Goal: Connect with others: Establish contact or relationships with other users

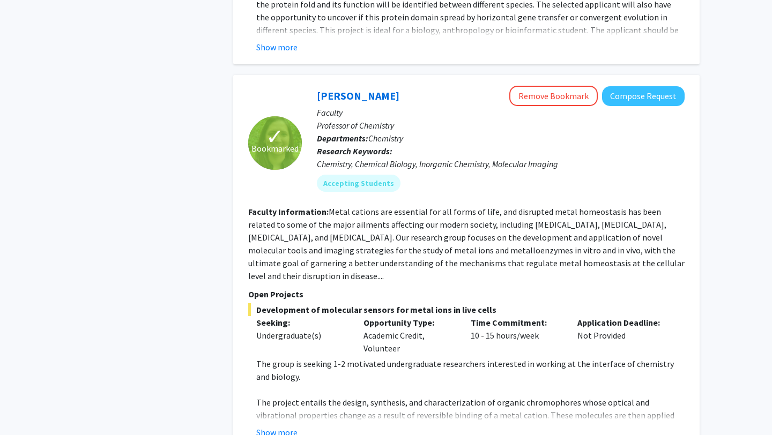
scroll to position [2017, 0]
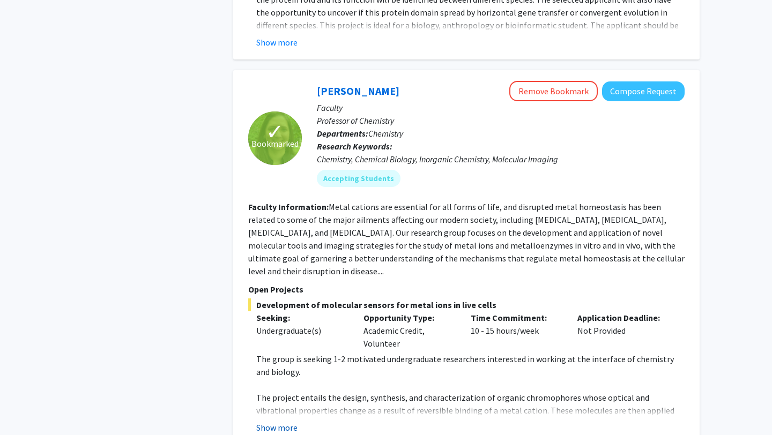
click at [268, 421] on button "Show more" at bounding box center [276, 427] width 41 height 13
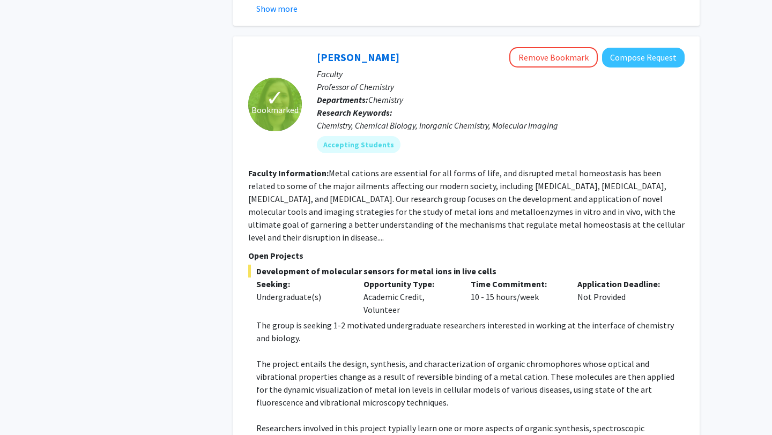
scroll to position [2050, 0]
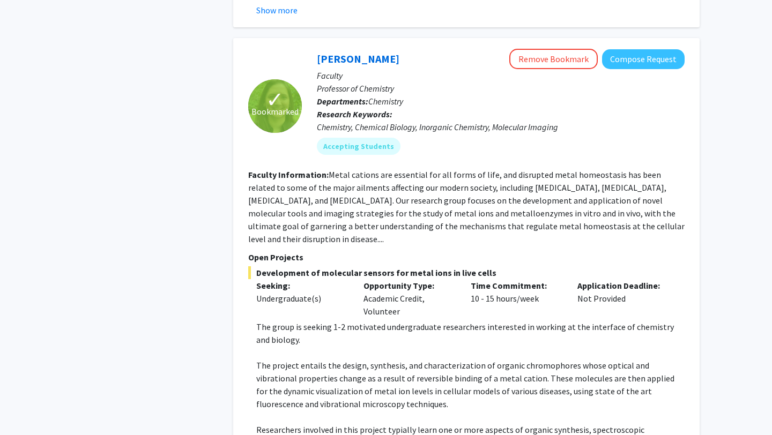
click at [669, 202] on fg-read-more "Metal cations are essential for all forms of life, and disrupted metal homeosta…" at bounding box center [466, 206] width 436 height 75
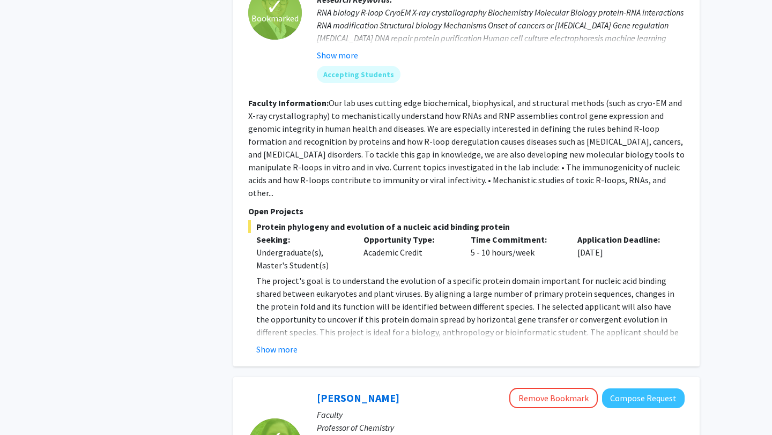
scroll to position [1706, 0]
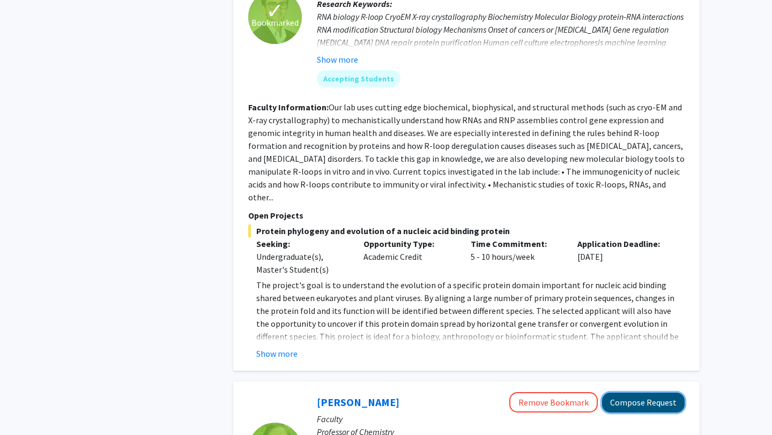
click at [639, 393] on button "Compose Request" at bounding box center [643, 403] width 83 height 20
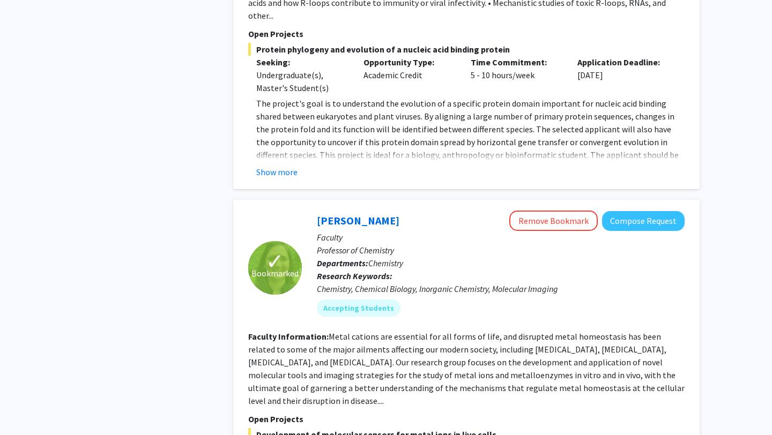
scroll to position [1788, 0]
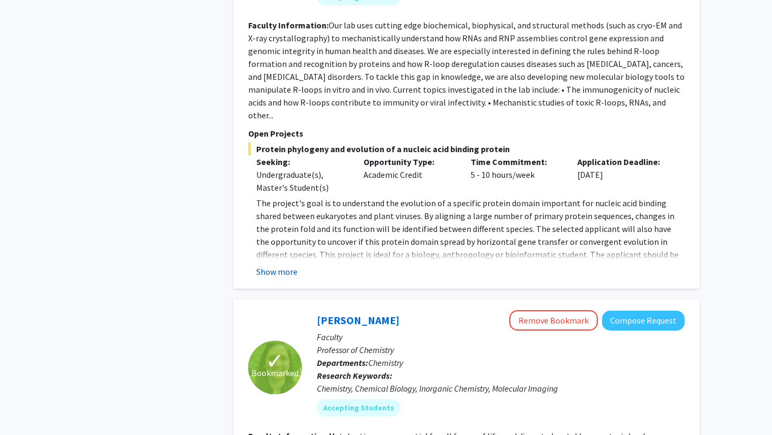
click at [269, 265] on button "Show more" at bounding box center [276, 271] width 41 height 13
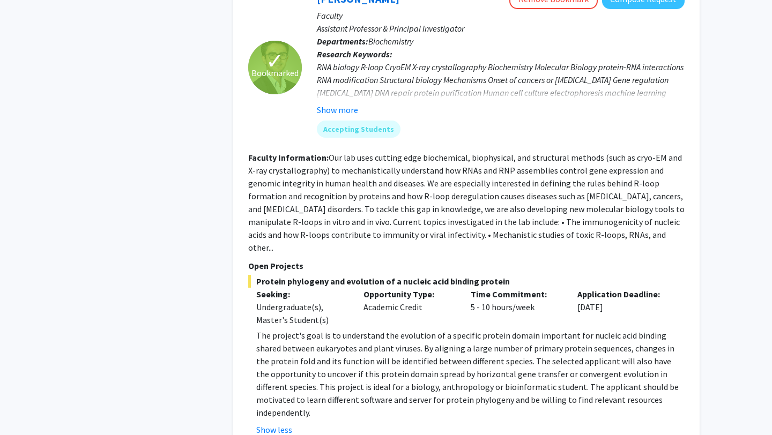
scroll to position [1657, 0]
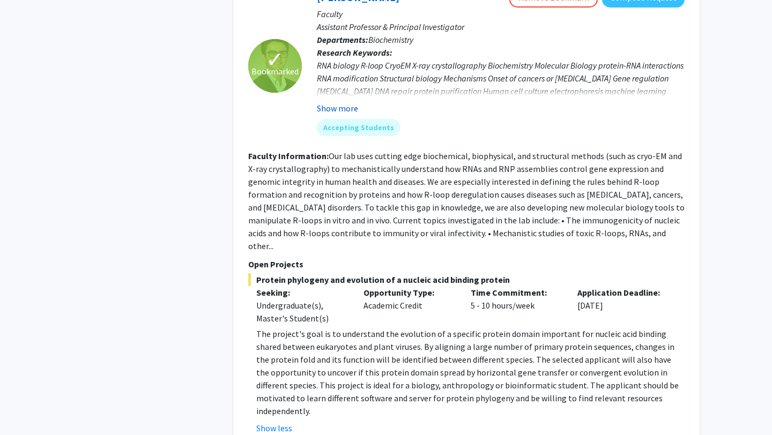
click at [330, 102] on button "Show more" at bounding box center [337, 108] width 41 height 13
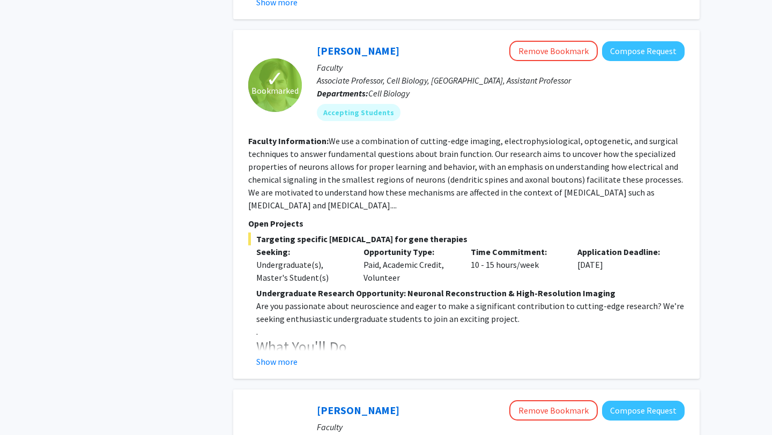
scroll to position [1249, 0]
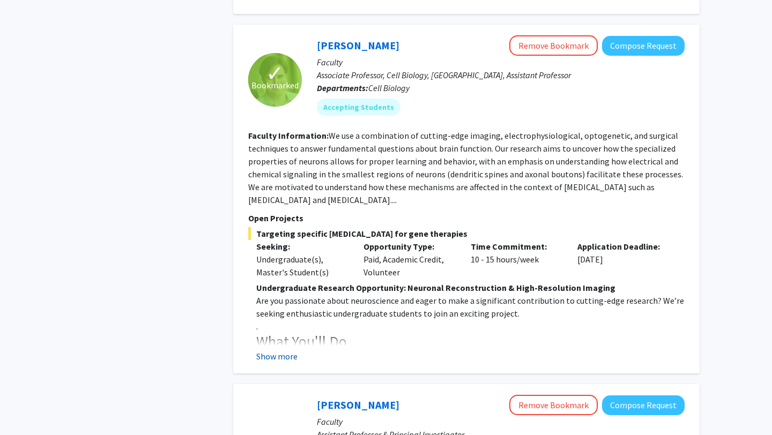
click at [270, 350] on button "Show more" at bounding box center [276, 356] width 41 height 13
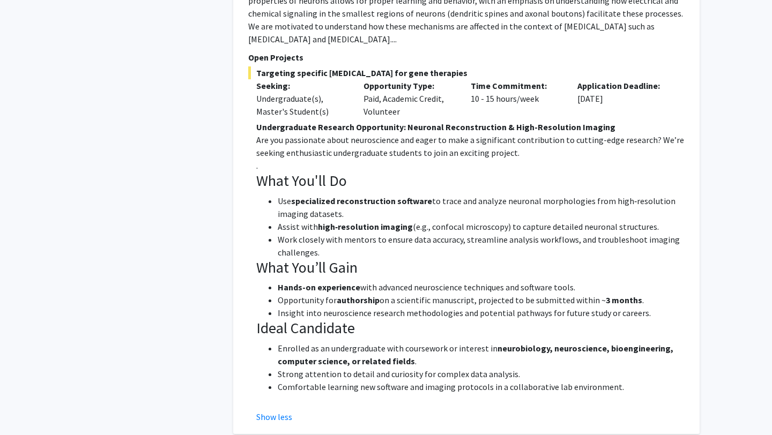
scroll to position [1411, 0]
drag, startPoint x: 274, startPoint y: 188, endPoint x: 344, endPoint y: 203, distance: 71.4
click at [344, 204] on ul "Use specialized reconstruction software to trace and analyze neuronal morpholog…" at bounding box center [470, 226] width 428 height 64
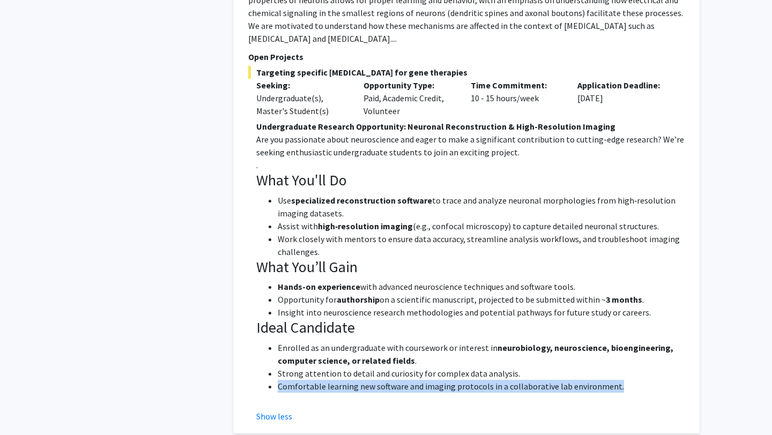
drag, startPoint x: 275, startPoint y: 373, endPoint x: 664, endPoint y: 370, distance: 388.7
click at [664, 370] on ul "Enrolled as an undergraduate with coursework or interest in neurobiology, neuro…" at bounding box center [470, 367] width 428 height 51
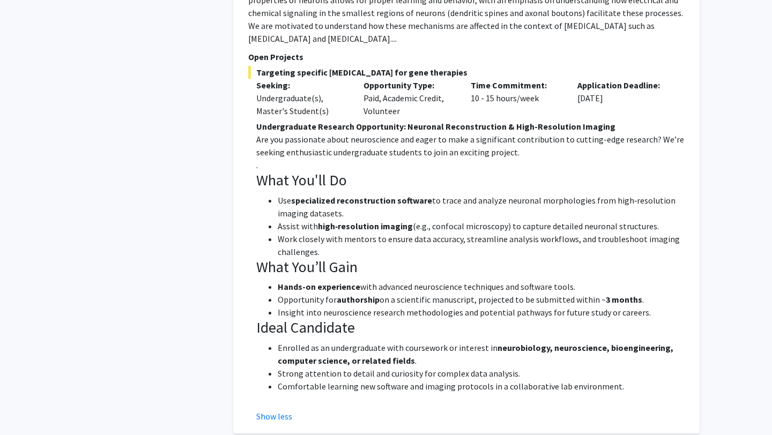
click at [656, 380] on li "Comfortable learning new software and imaging protocols in a collaborative lab …" at bounding box center [481, 386] width 407 height 13
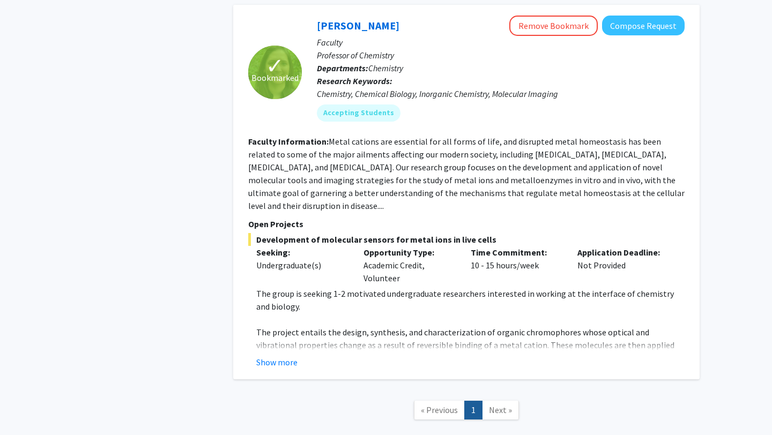
scroll to position [2354, 0]
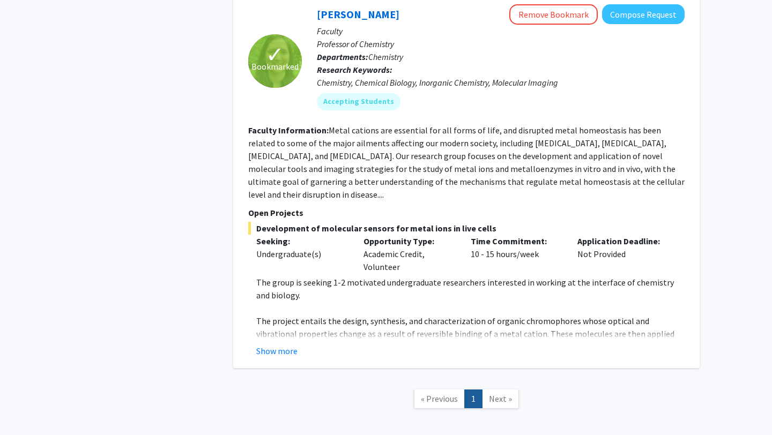
click at [276, 345] on button "Show more" at bounding box center [276, 351] width 41 height 13
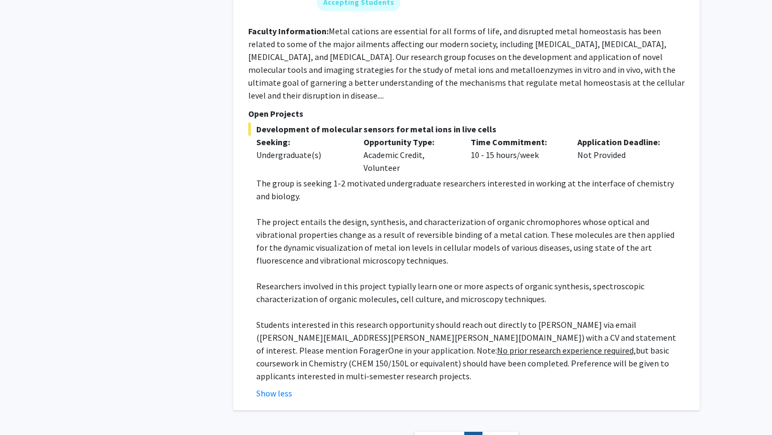
scroll to position [2459, 0]
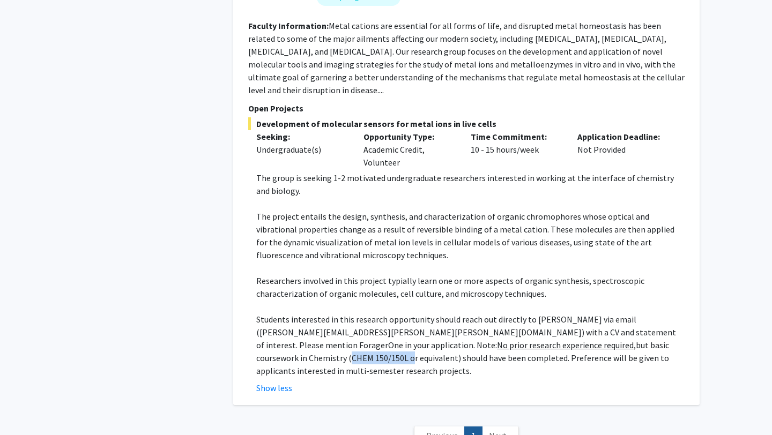
drag, startPoint x: 541, startPoint y: 293, endPoint x: 600, endPoint y: 293, distance: 58.4
click at [600, 313] on p "Students interested in this research opportunity should reach out directly to […" at bounding box center [470, 345] width 428 height 64
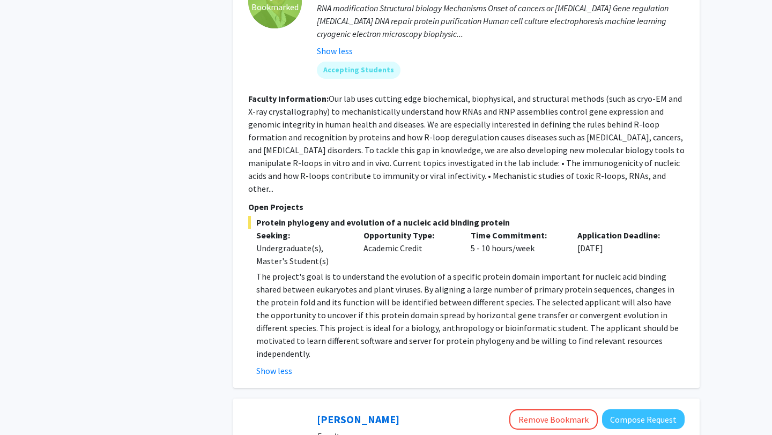
scroll to position [1952, 0]
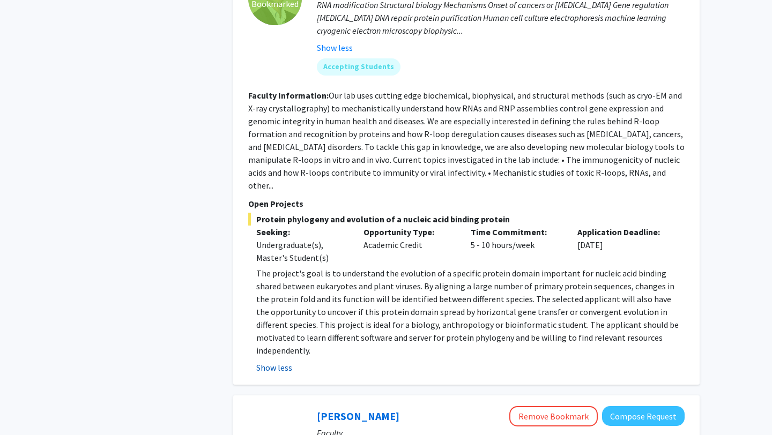
click at [280, 361] on button "Show less" at bounding box center [274, 367] width 36 height 13
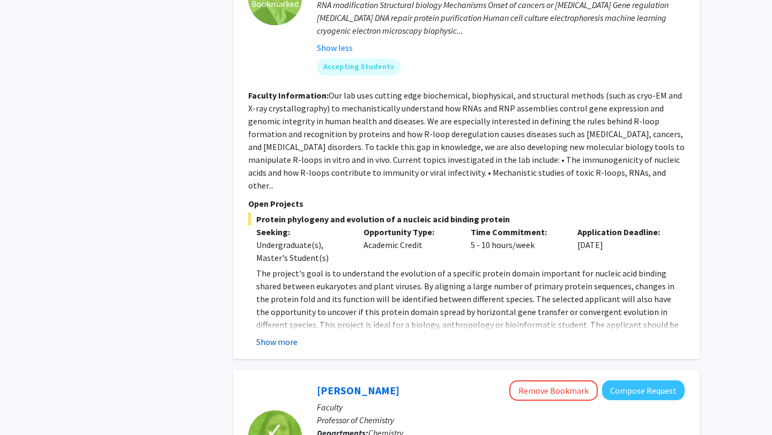
click at [276, 336] on button "Show more" at bounding box center [276, 342] width 41 height 13
